Goal: Task Accomplishment & Management: Use online tool/utility

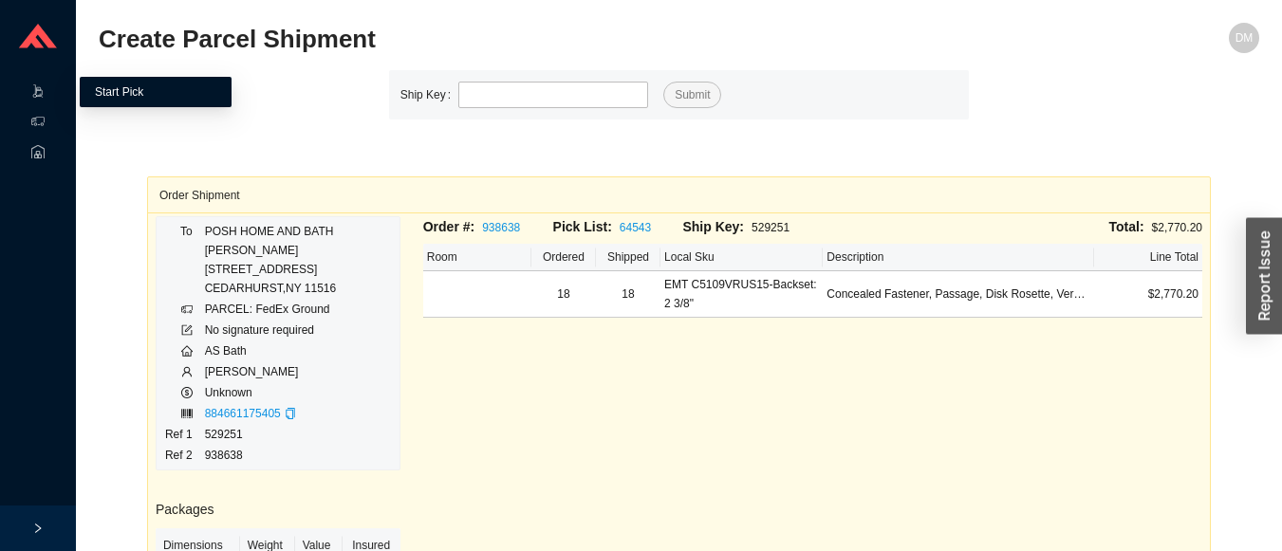
click at [143, 87] on link "Start Pick" at bounding box center [119, 91] width 48 height 13
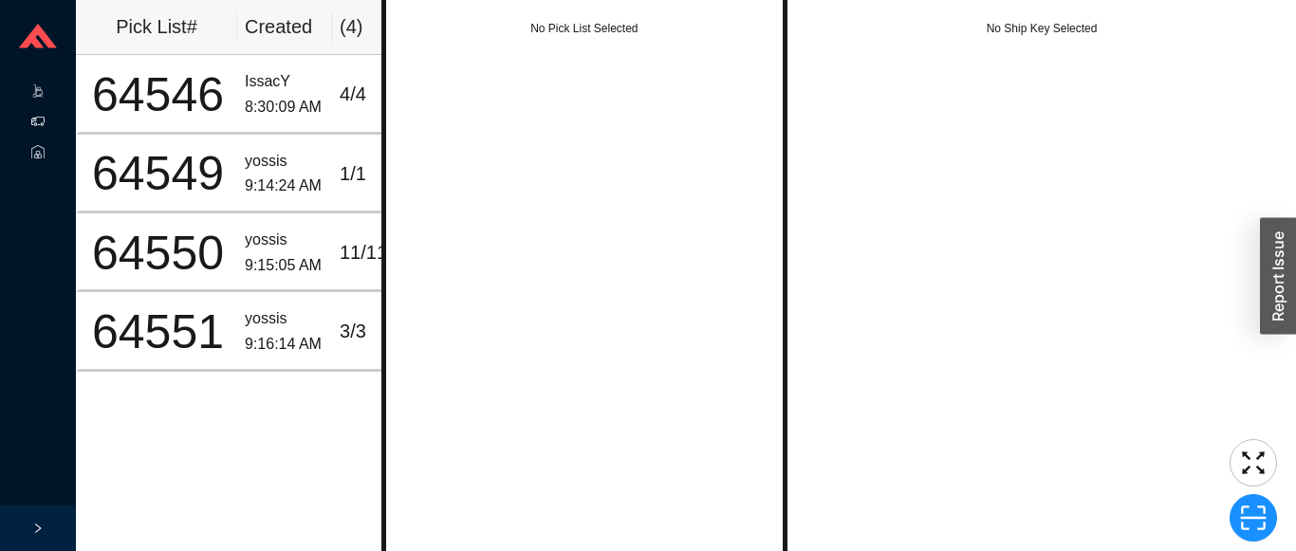
click at [53, 123] on icon at bounding box center [55, 123] width 9 height 0
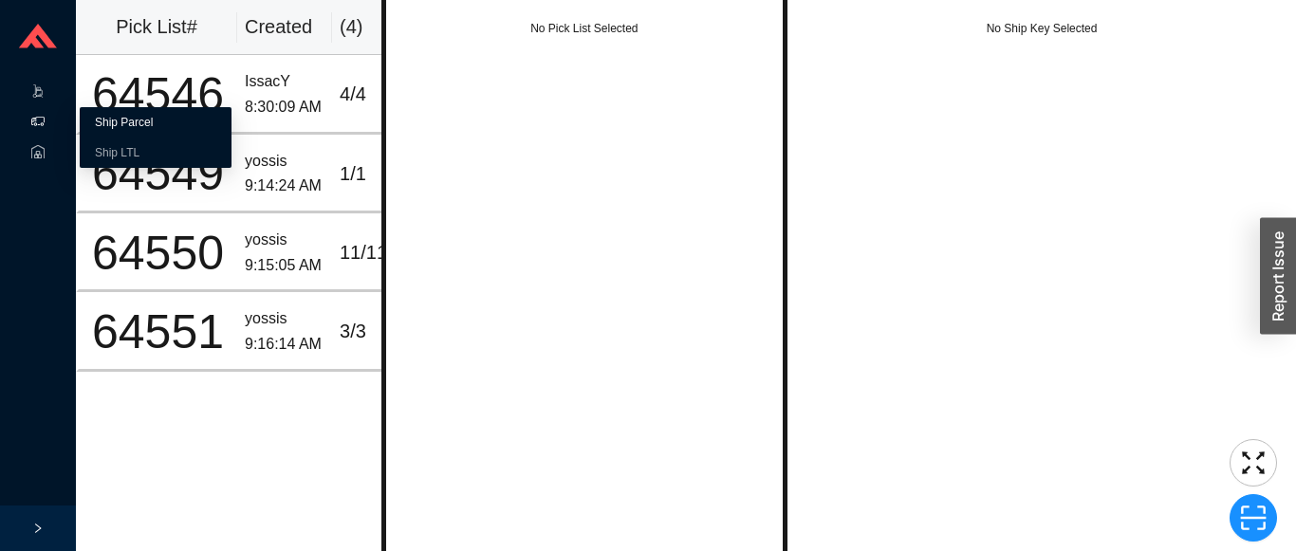
click at [113, 121] on link "Ship Parcel" at bounding box center [124, 122] width 58 height 13
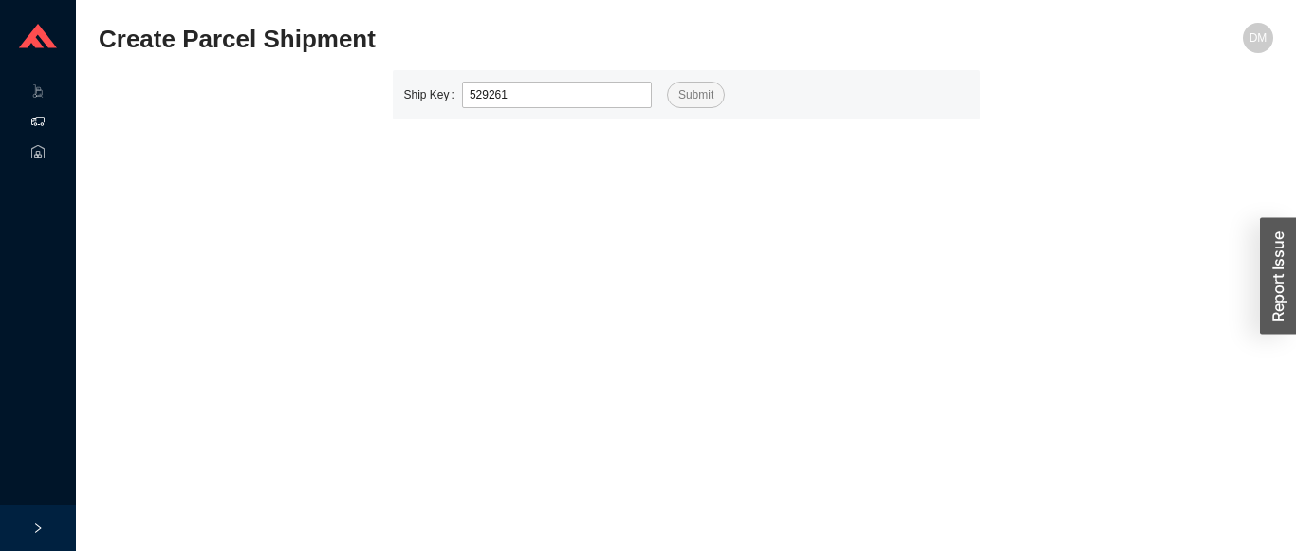
type input "529261"
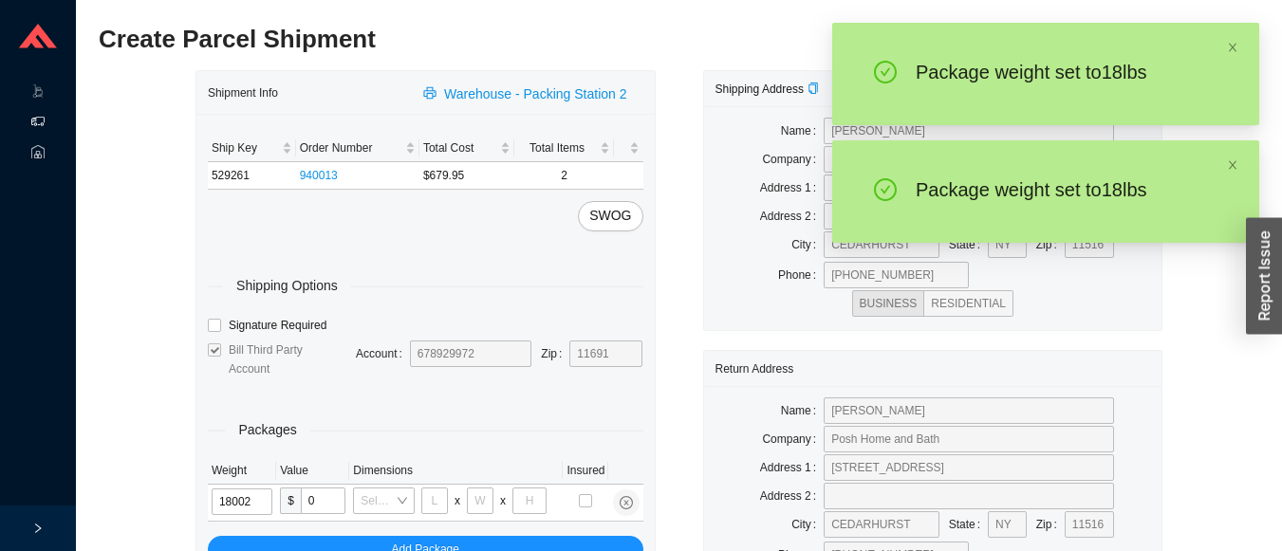
type input "18"
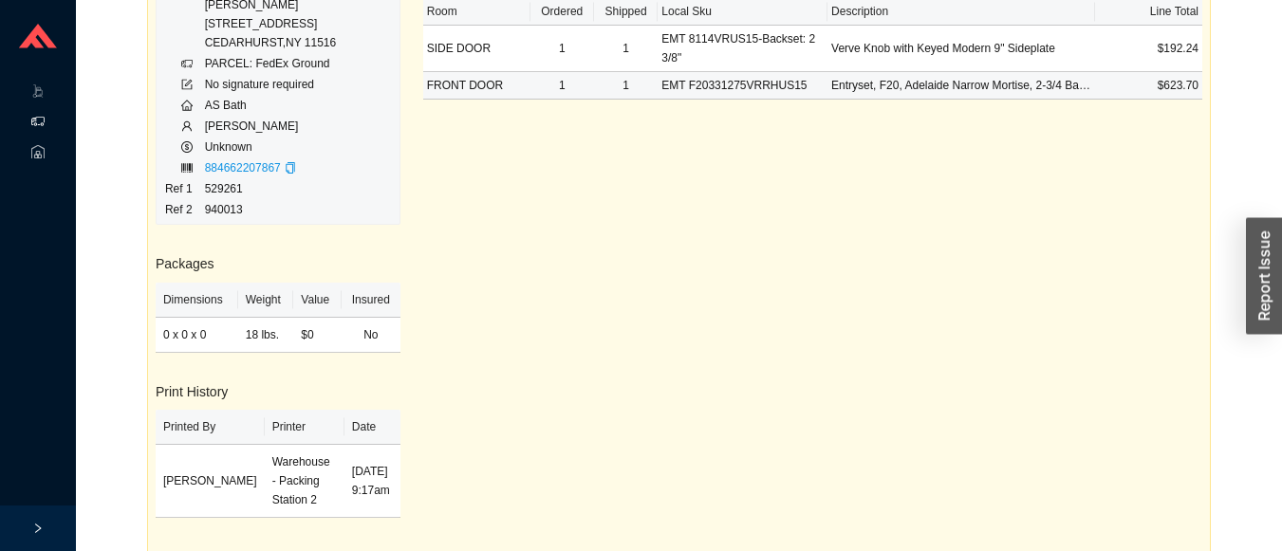
scroll to position [87, 0]
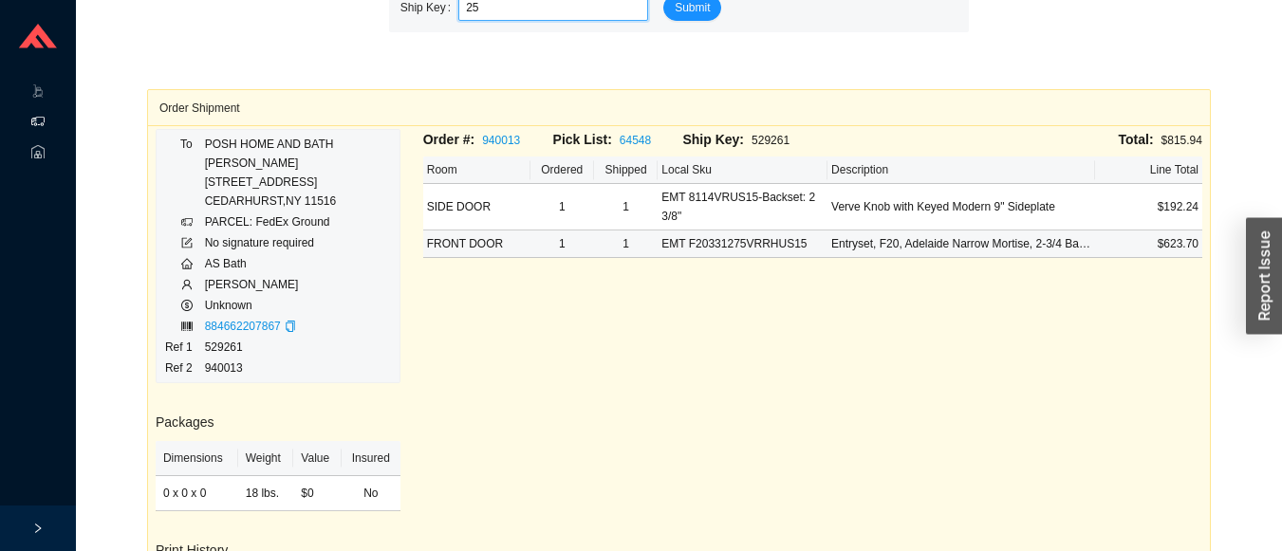
type input "25"
